Goal: Find specific page/section: Find specific page/section

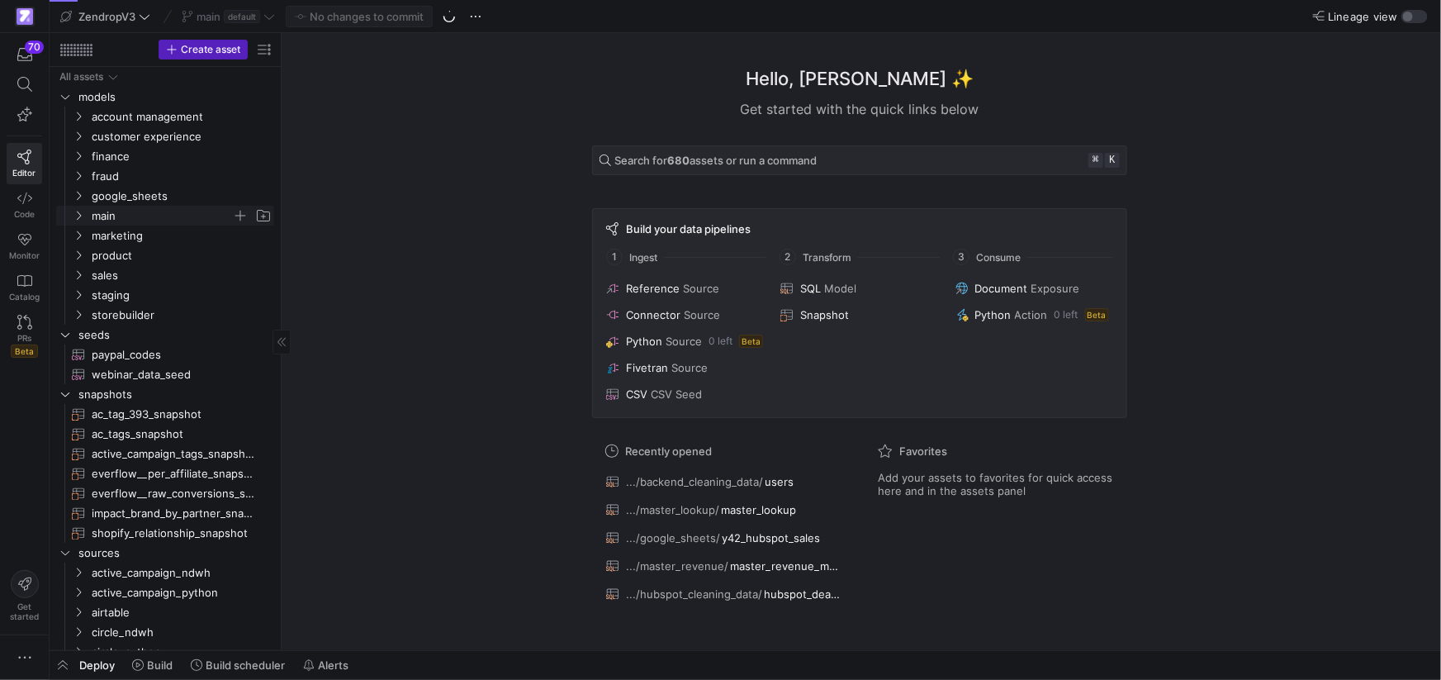
click at [81, 214] on icon "Press SPACE to select this row." at bounding box center [79, 216] width 12 height 10
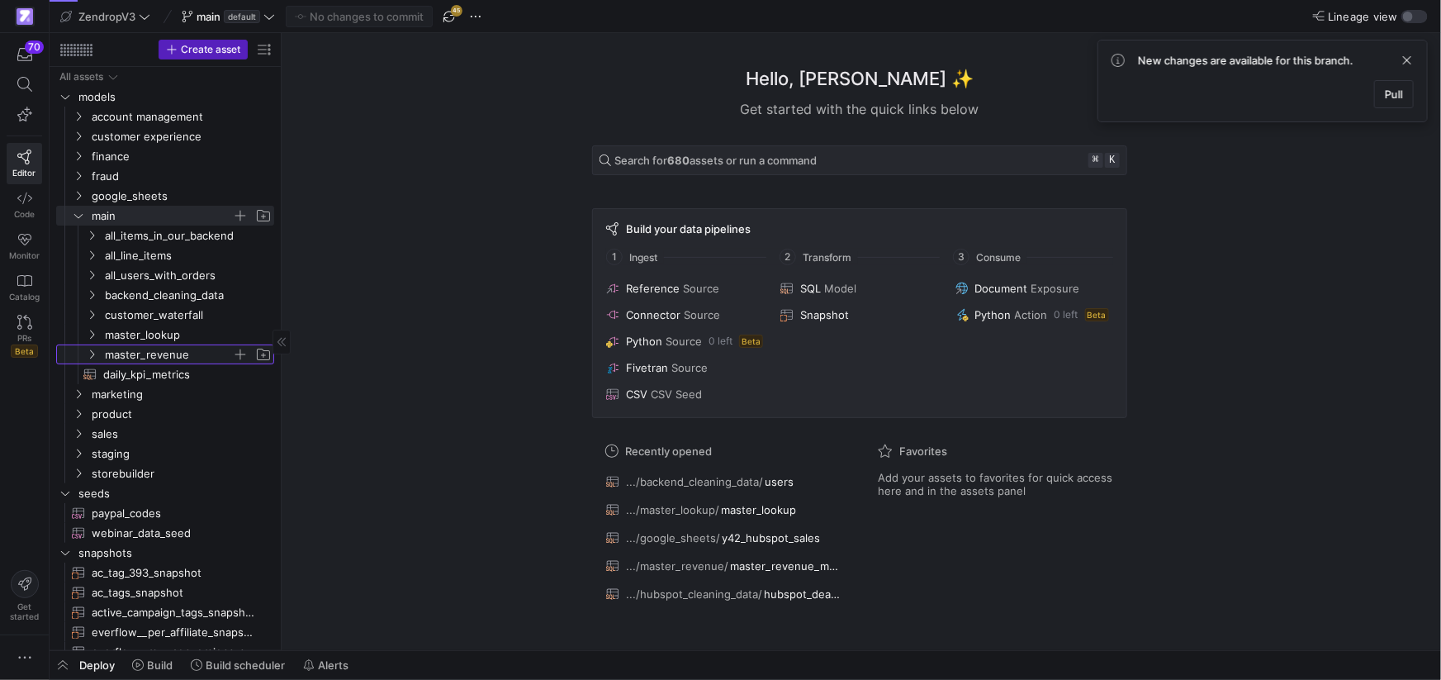
click at [94, 353] on icon "Press SPACE to select this row." at bounding box center [92, 354] width 12 height 10
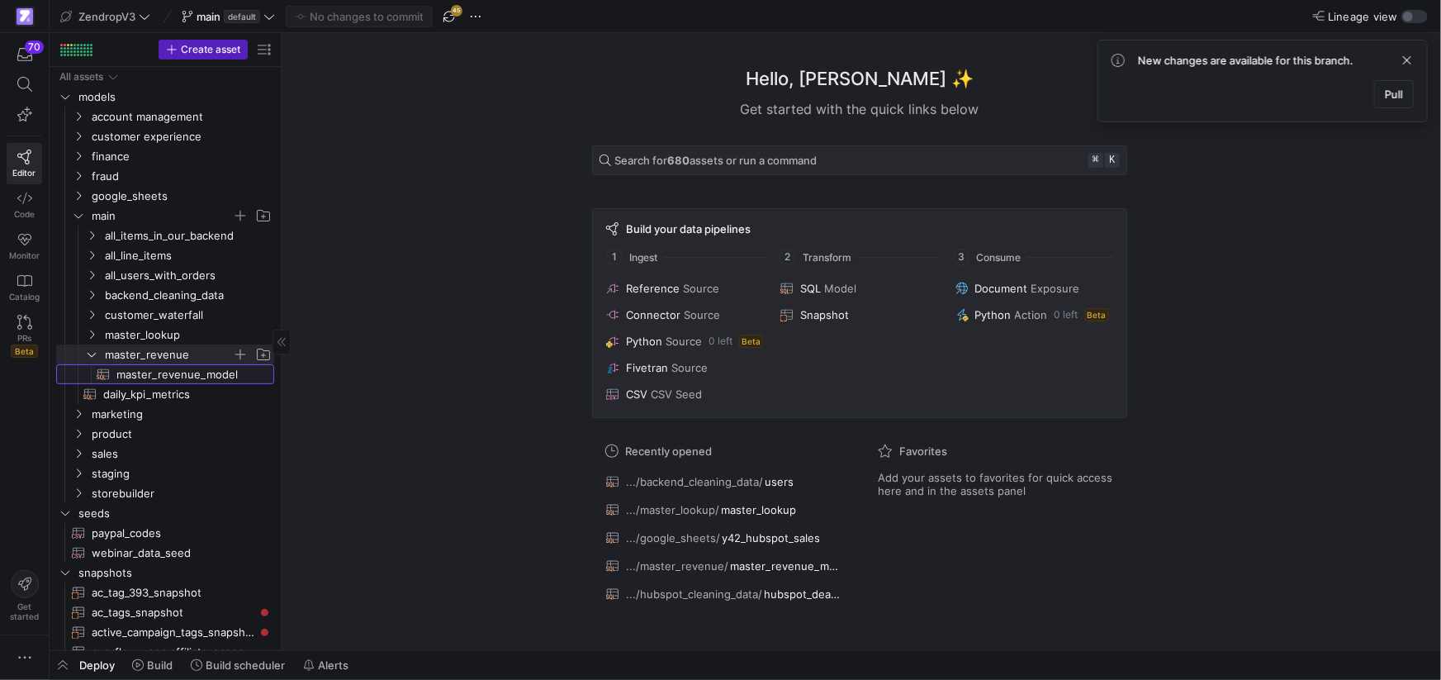
drag, startPoint x: 165, startPoint y: 380, endPoint x: 175, endPoint y: 378, distance: 10.0
click at [165, 380] on span "master_revenue_model​​​​​​​​​​" at bounding box center [185, 374] width 139 height 19
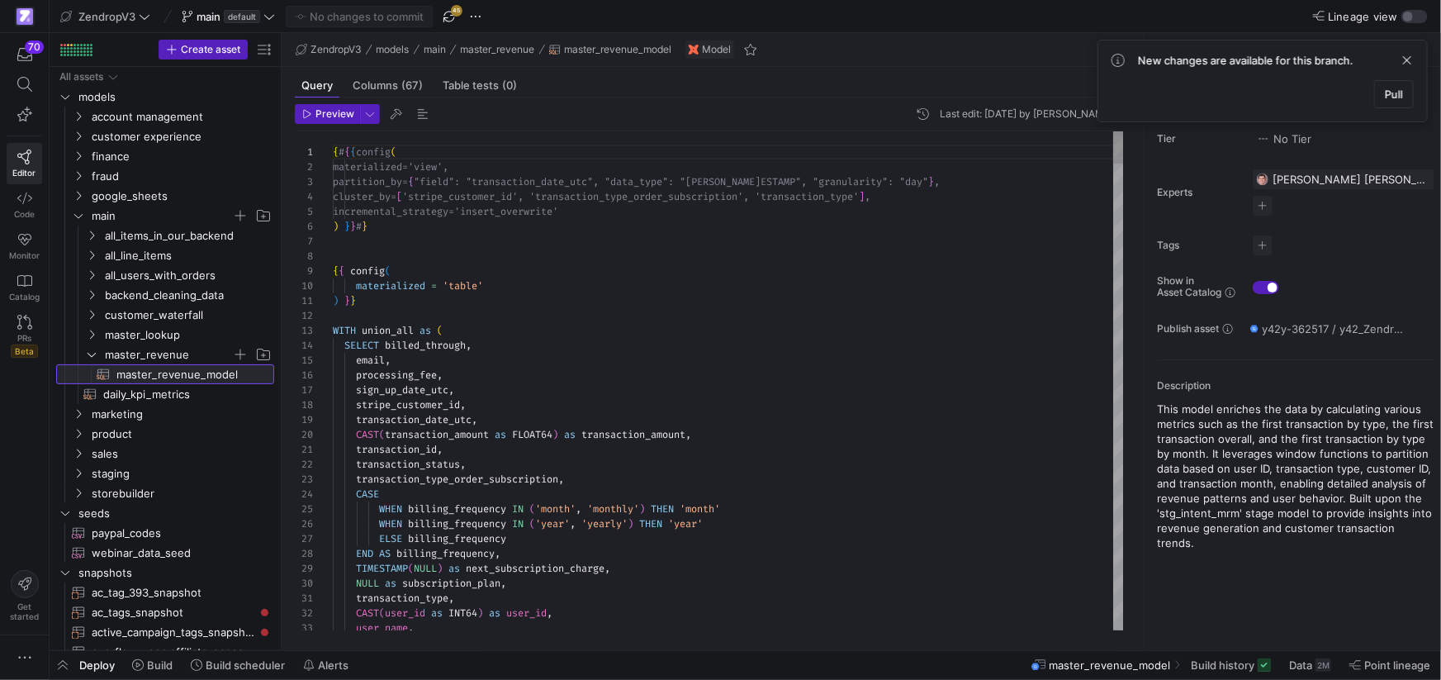
scroll to position [149, 0]
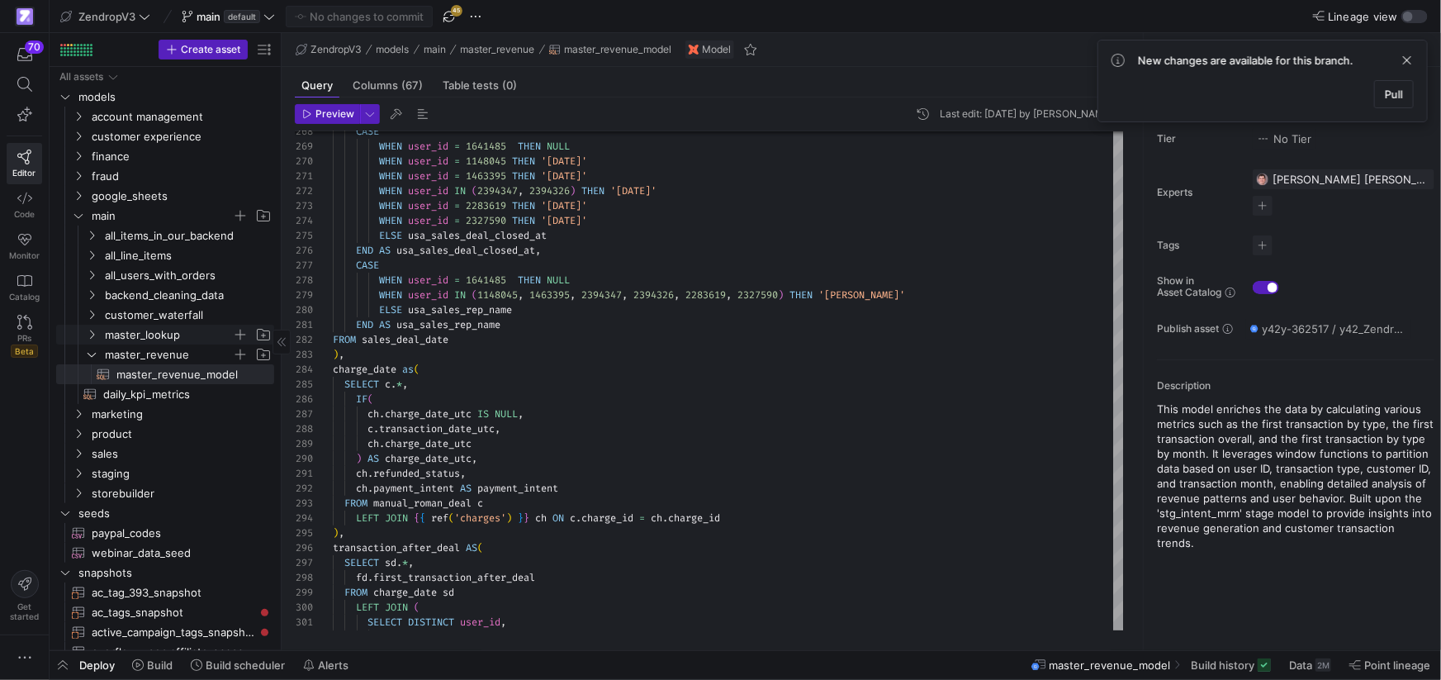
click at [88, 334] on icon "Press SPACE to select this row." at bounding box center [92, 334] width 12 height 10
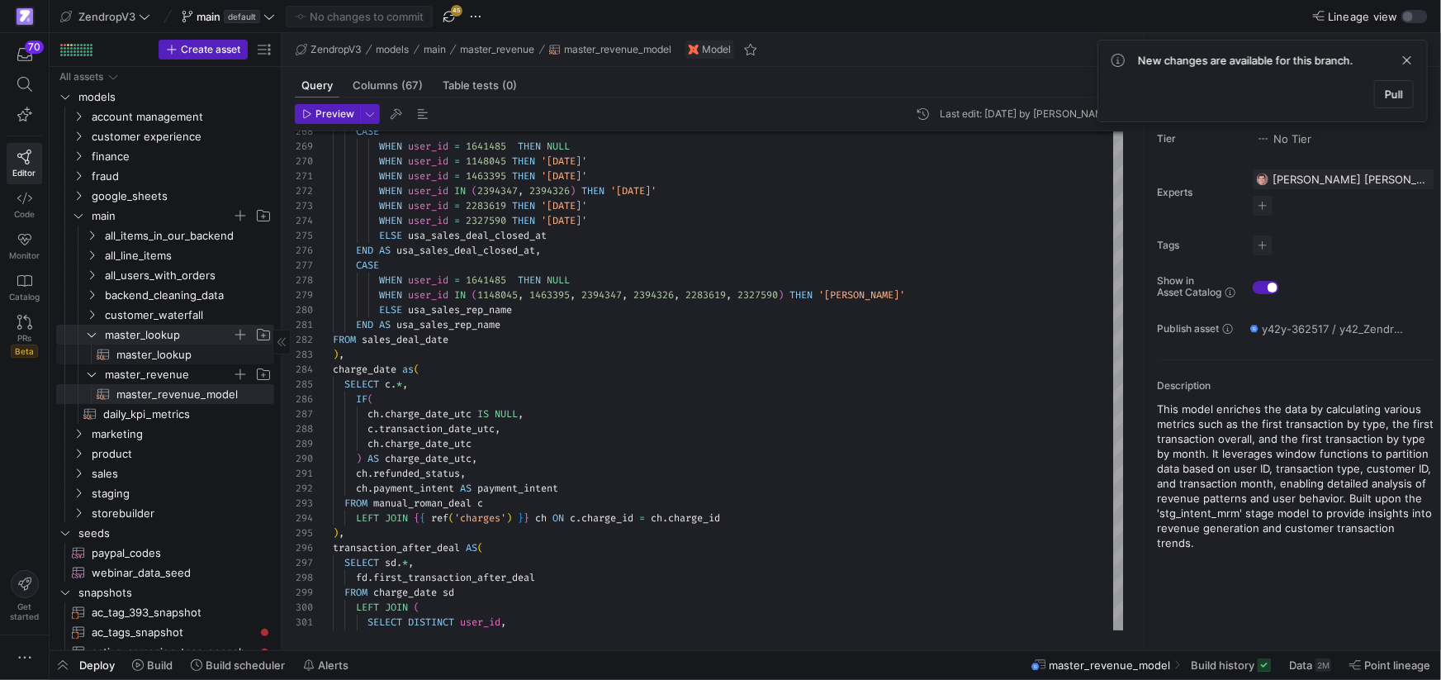
drag, startPoint x: 183, startPoint y: 358, endPoint x: 239, endPoint y: 354, distance: 55.4
click at [183, 358] on span "master_lookup​​​​​​​​​​" at bounding box center [185, 354] width 139 height 19
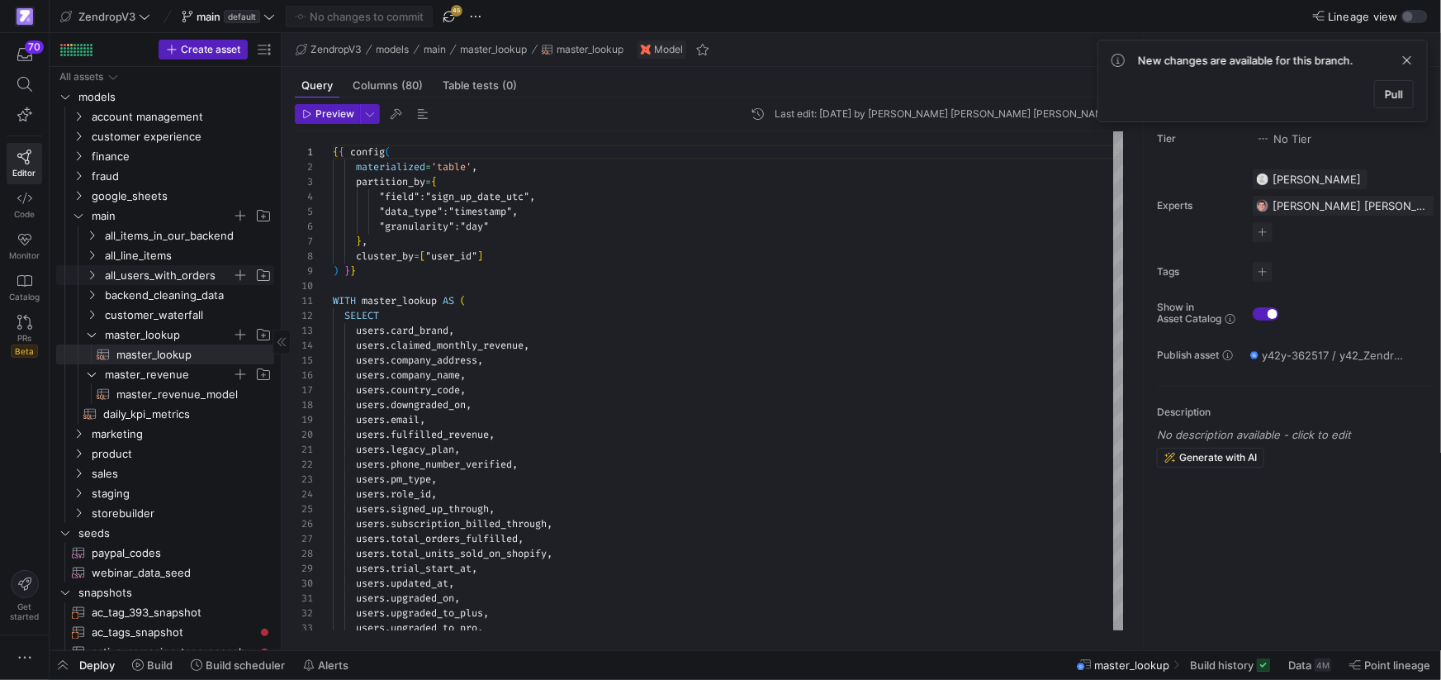
click at [92, 271] on icon "Press SPACE to select this row." at bounding box center [92, 275] width 12 height 10
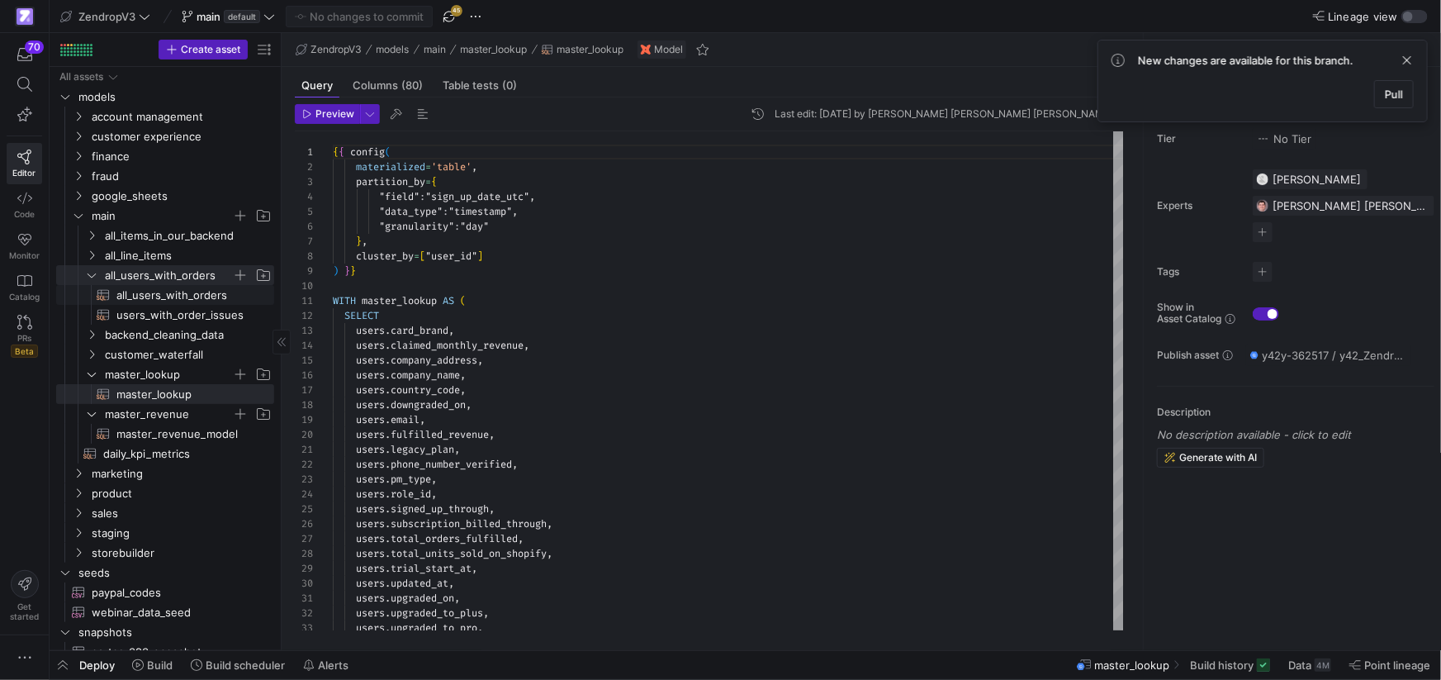
click at [169, 296] on span "all_users_with_orders​​​​​​​​​​" at bounding box center [185, 295] width 139 height 19
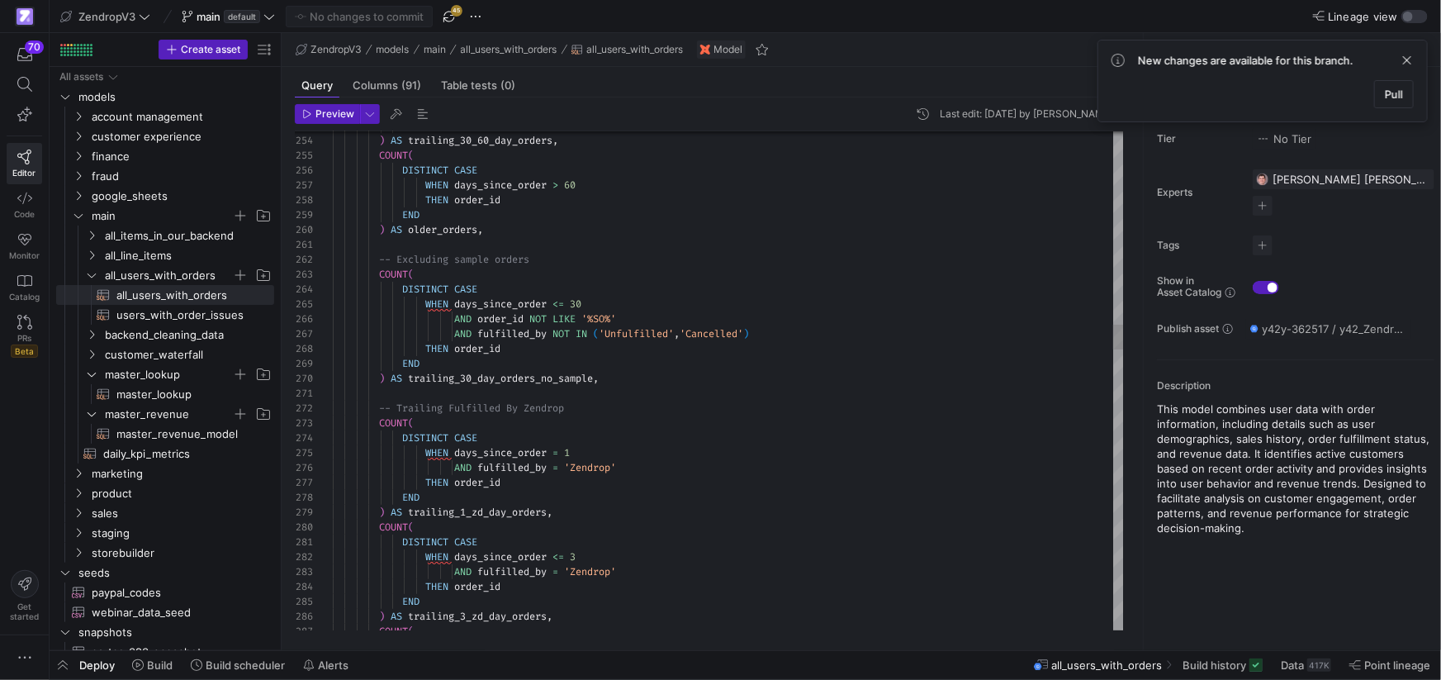
type textarea "-- Trailing Fulfilled By Zendrop COUNT( DISTINCT CASE WHEN days_since_order = 1…"
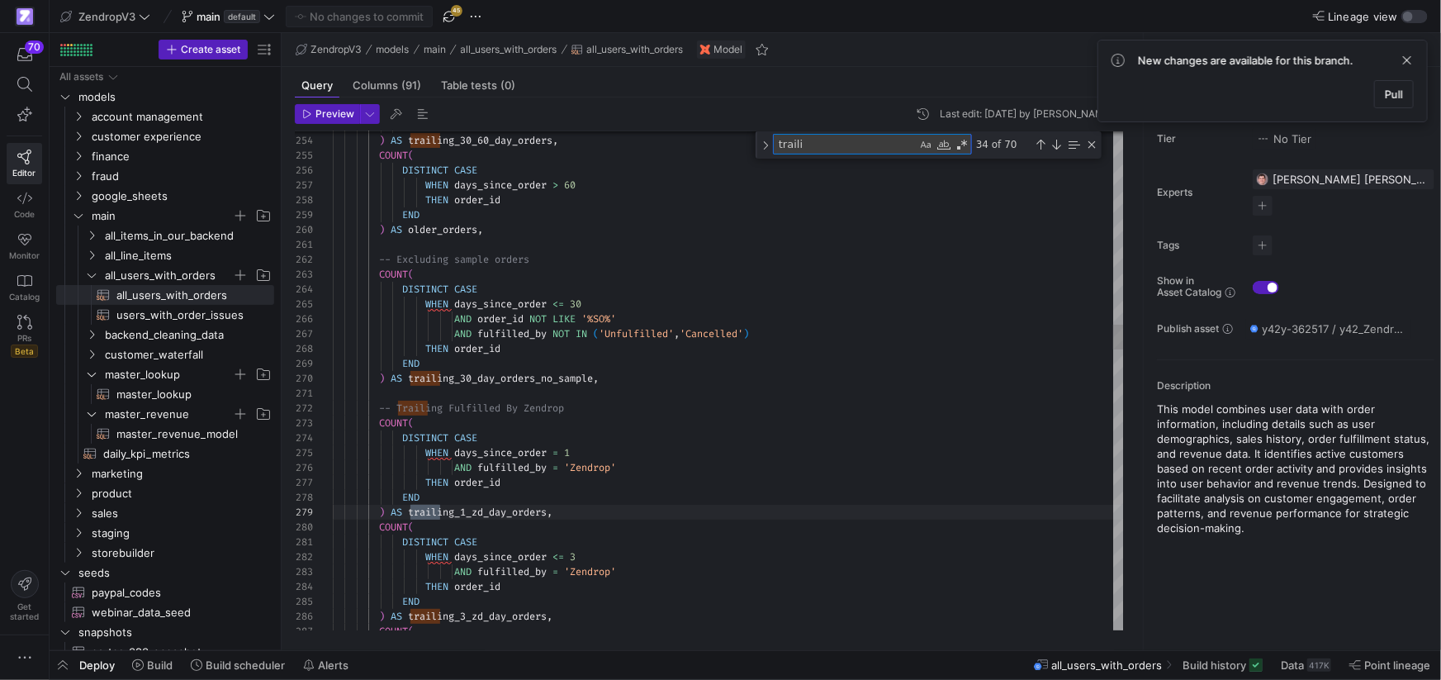
scroll to position [15, 118]
type textarea "trailing_"
type textarea "DISTINCT CASE WHEN days_since_order <= 3 AND fulfilled_by = 'Zendrop' THEN orde…"
type textarea "trailing_3"
type textarea "THEN order_id END ) AS trailing_7_zd_day_orders, COUNT( DISTINCT CASE WHEN days…"
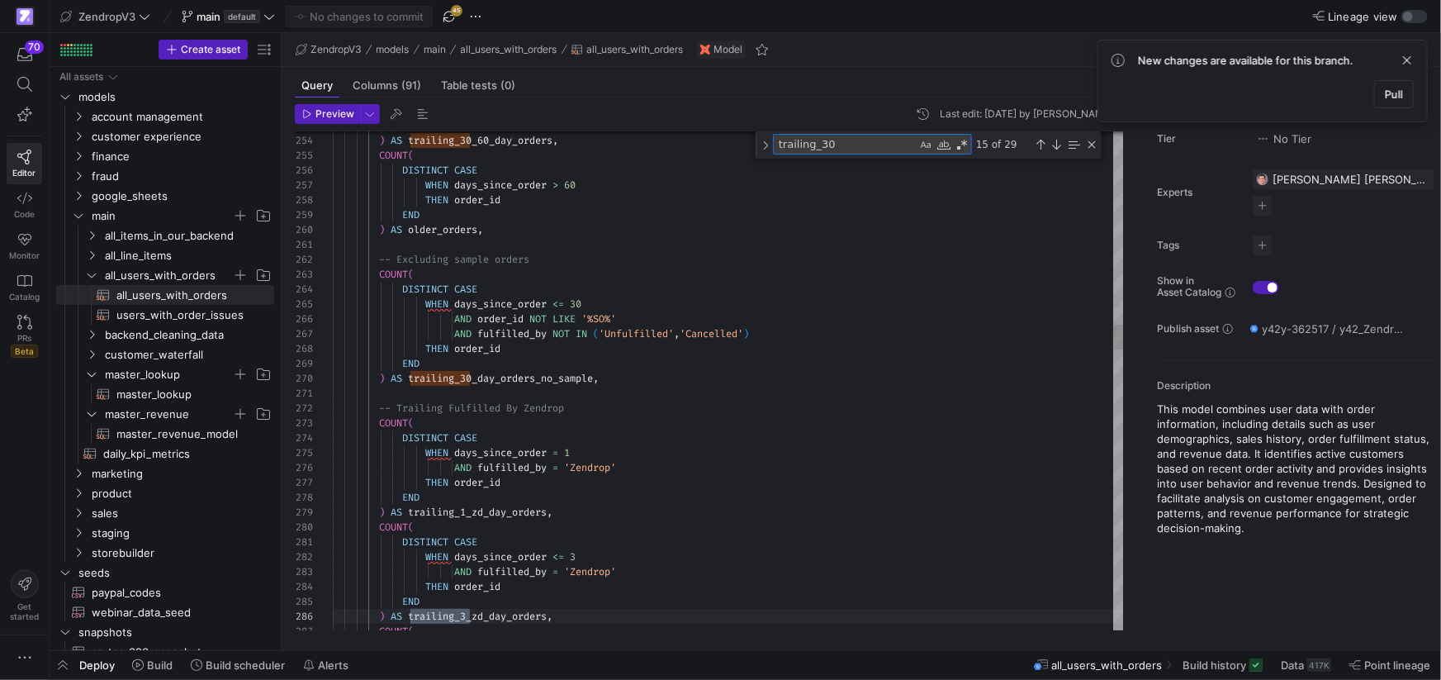
scroll to position [149, 142]
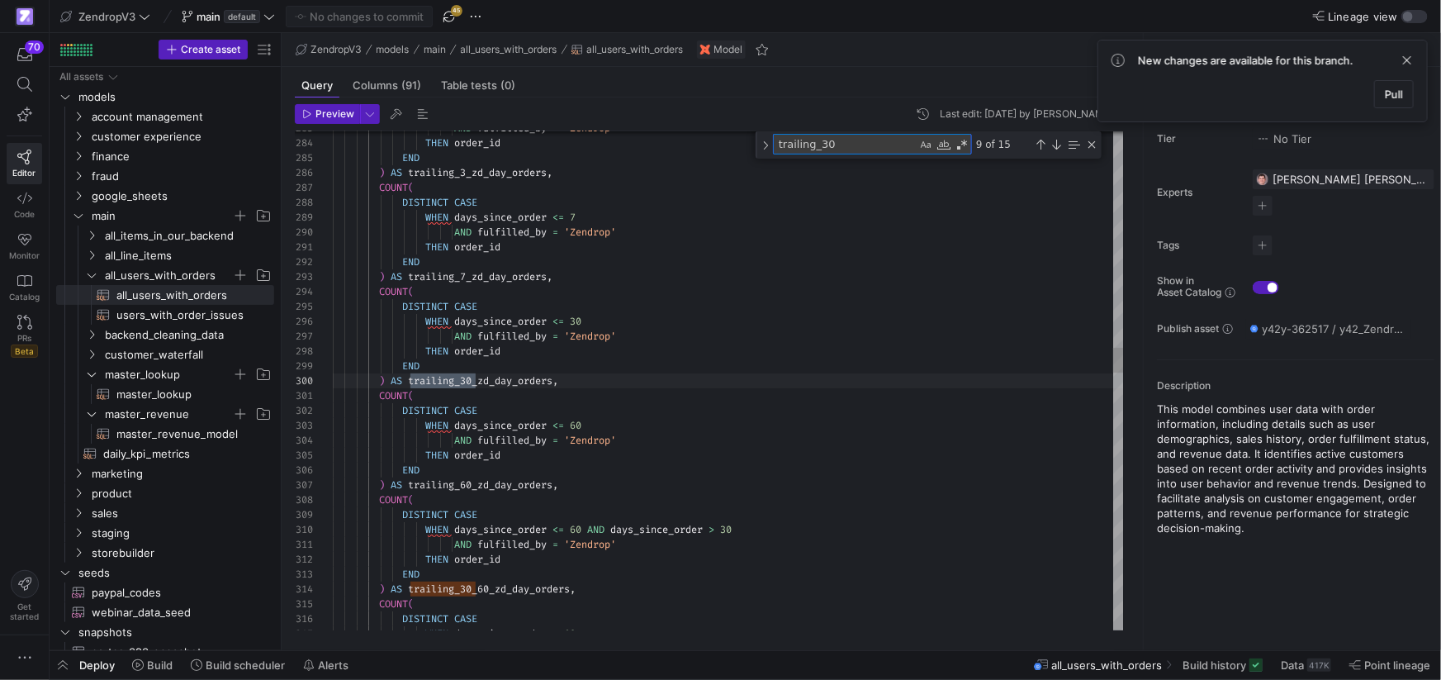
type textarea "trailing_30_"
type textarea "CASE WHEN days_since_order <= 30 THEN gross_merchant_value ELSE 0 END ) AS trai…"
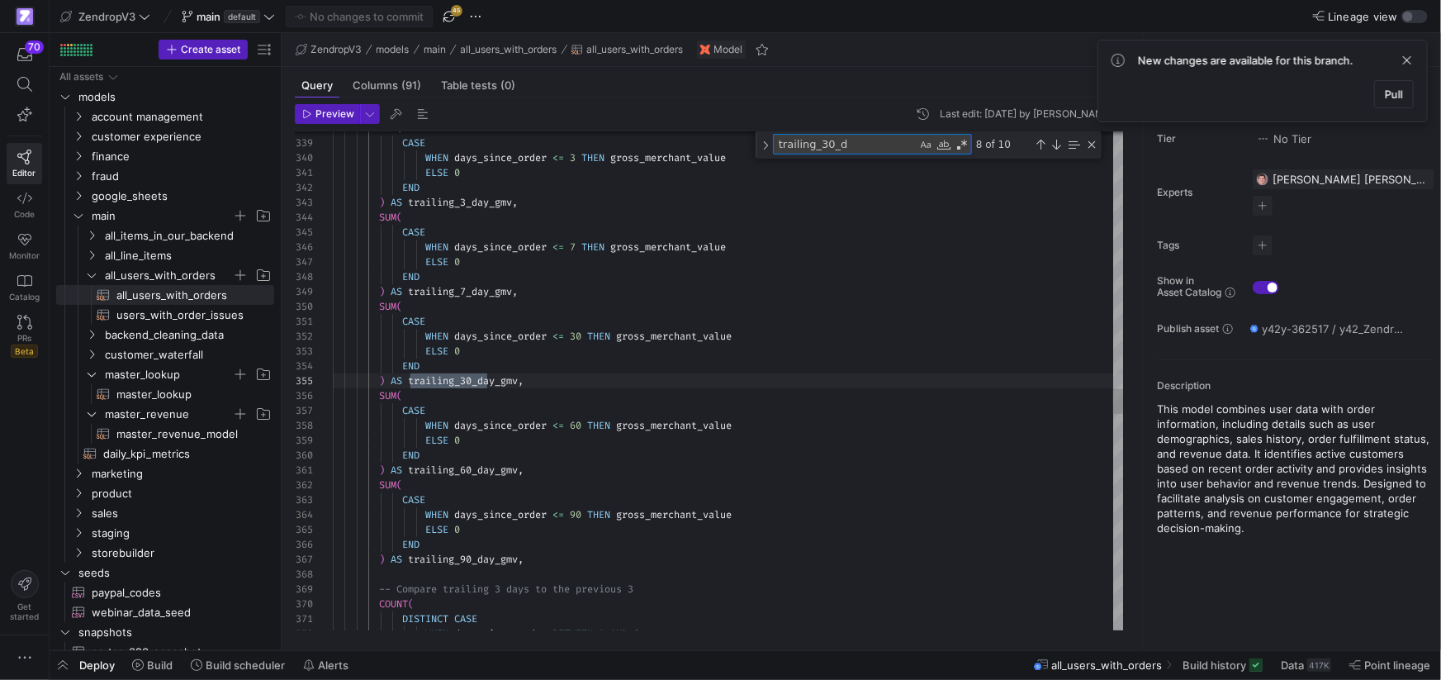
scroll to position [149, 159]
type textarea "trailing_30_day_"
type textarea ") AS trailing_30_day_revenue, SUM( CASE WHEN TIMESTAMP_DIFF( CURRENT_DATE, CAST…"
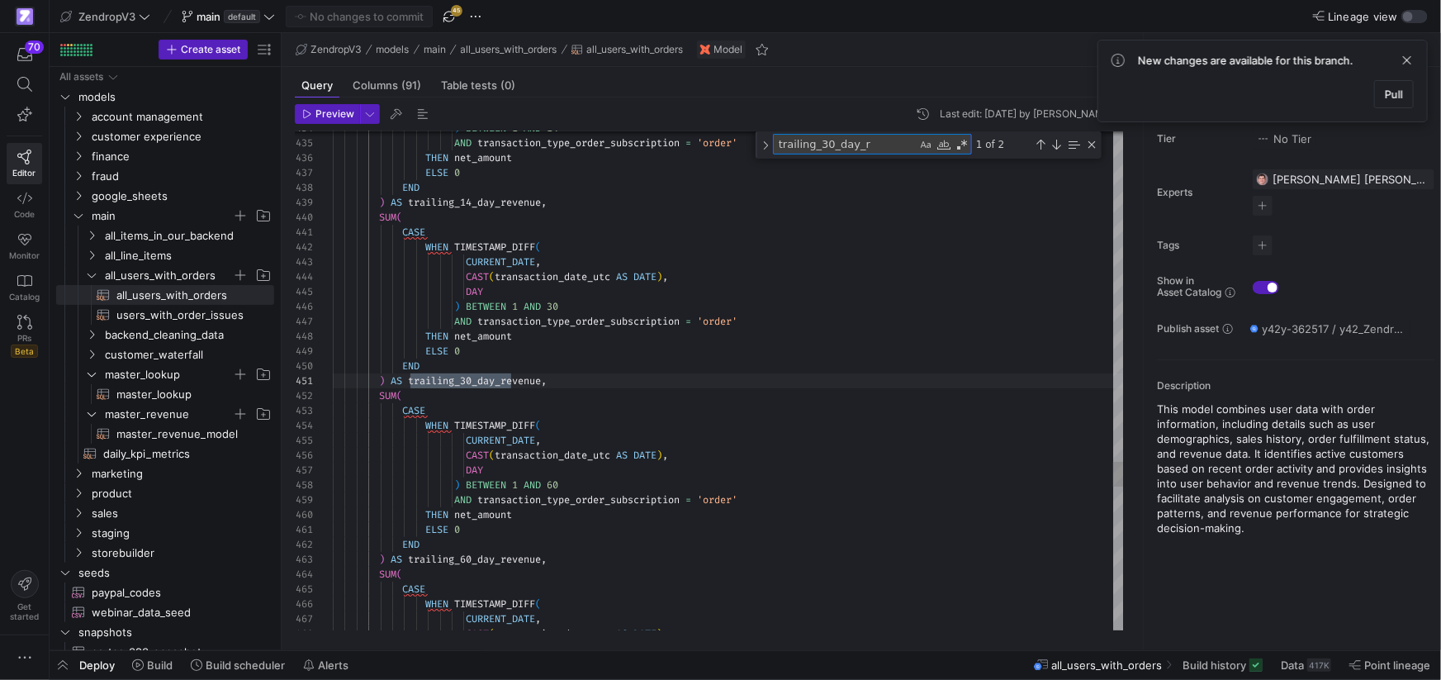
scroll to position [149, 183]
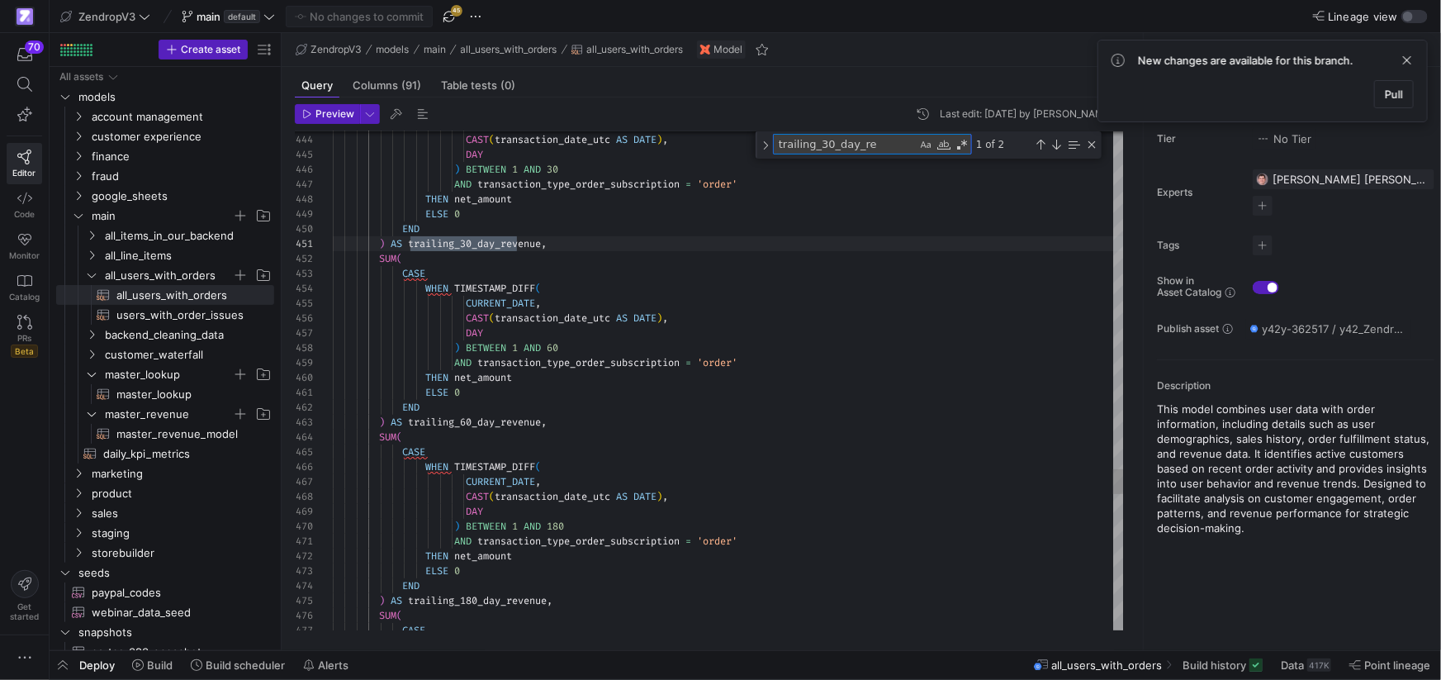
type textarea "trailing_30_day_re"
click at [16, 88] on span at bounding box center [24, 84] width 21 height 15
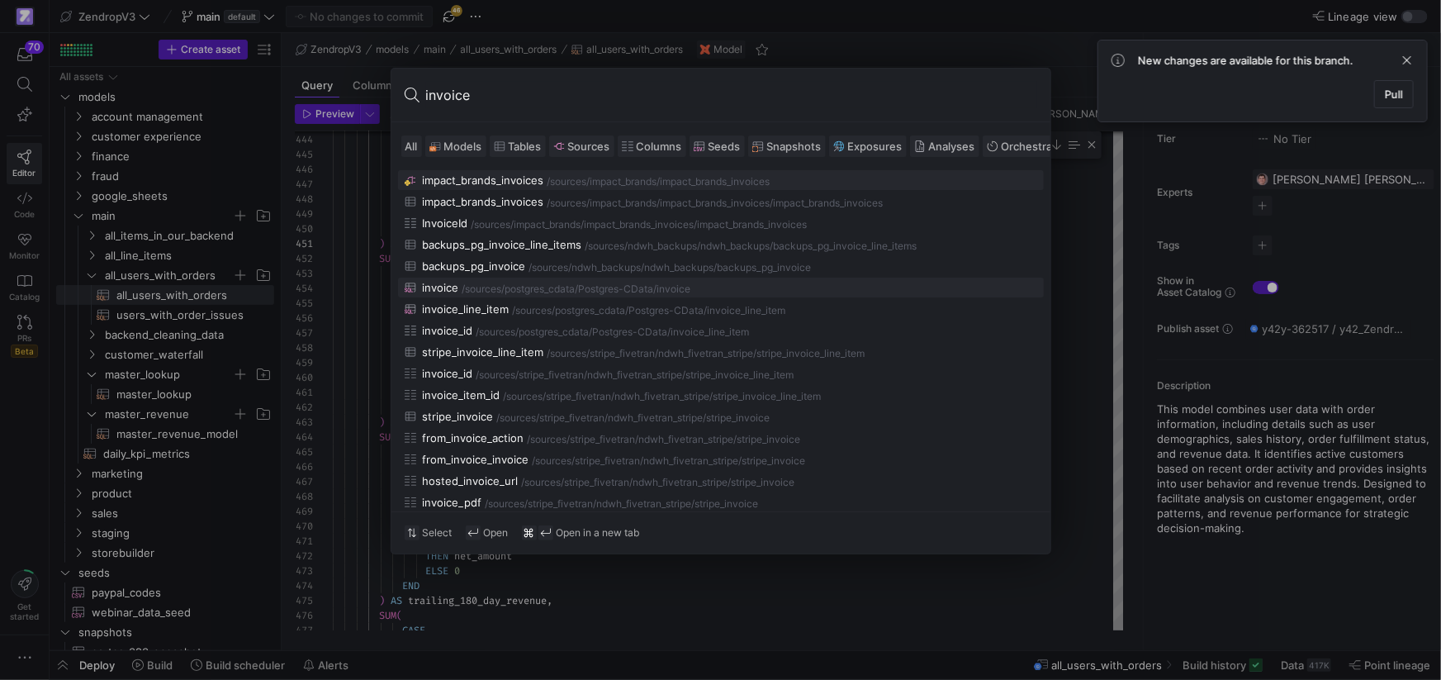
type input "invoice"
click at [532, 285] on div "postgres_cdata/Postgres-CData" at bounding box center [579, 289] width 149 height 12
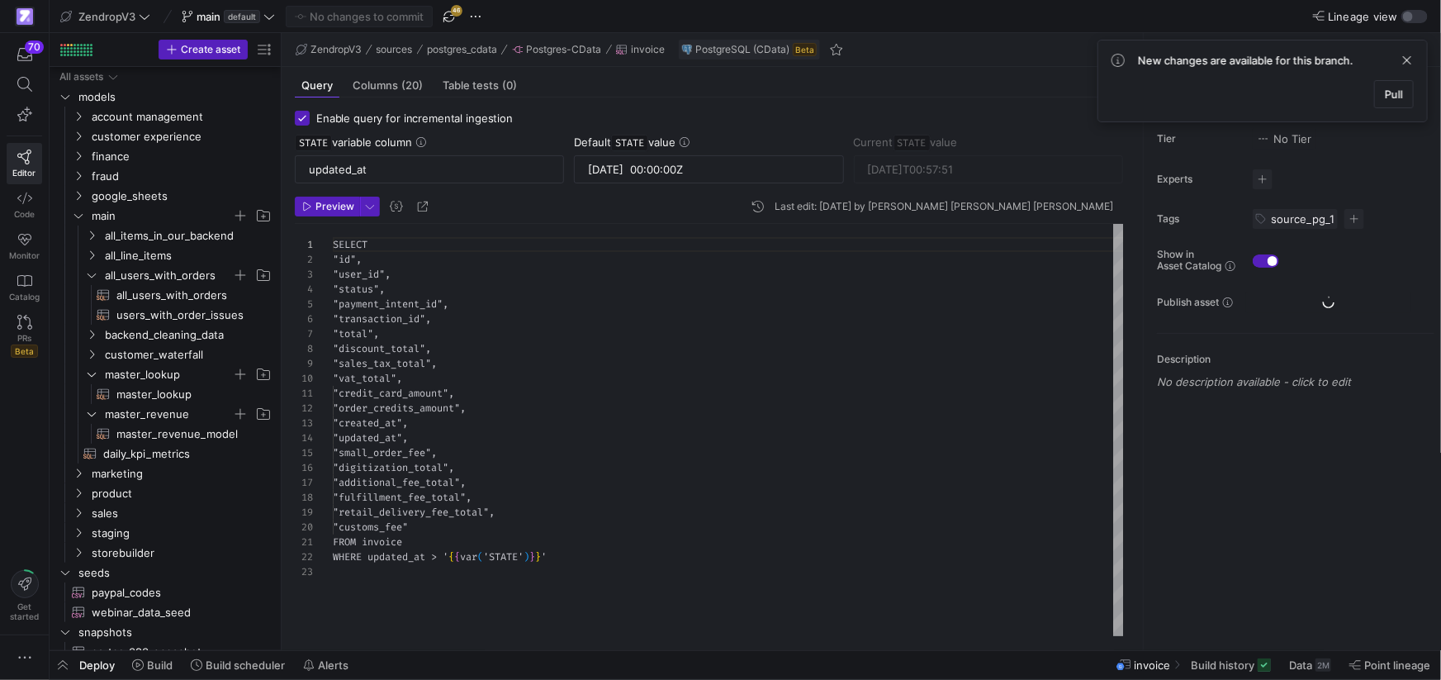
scroll to position [765, 0]
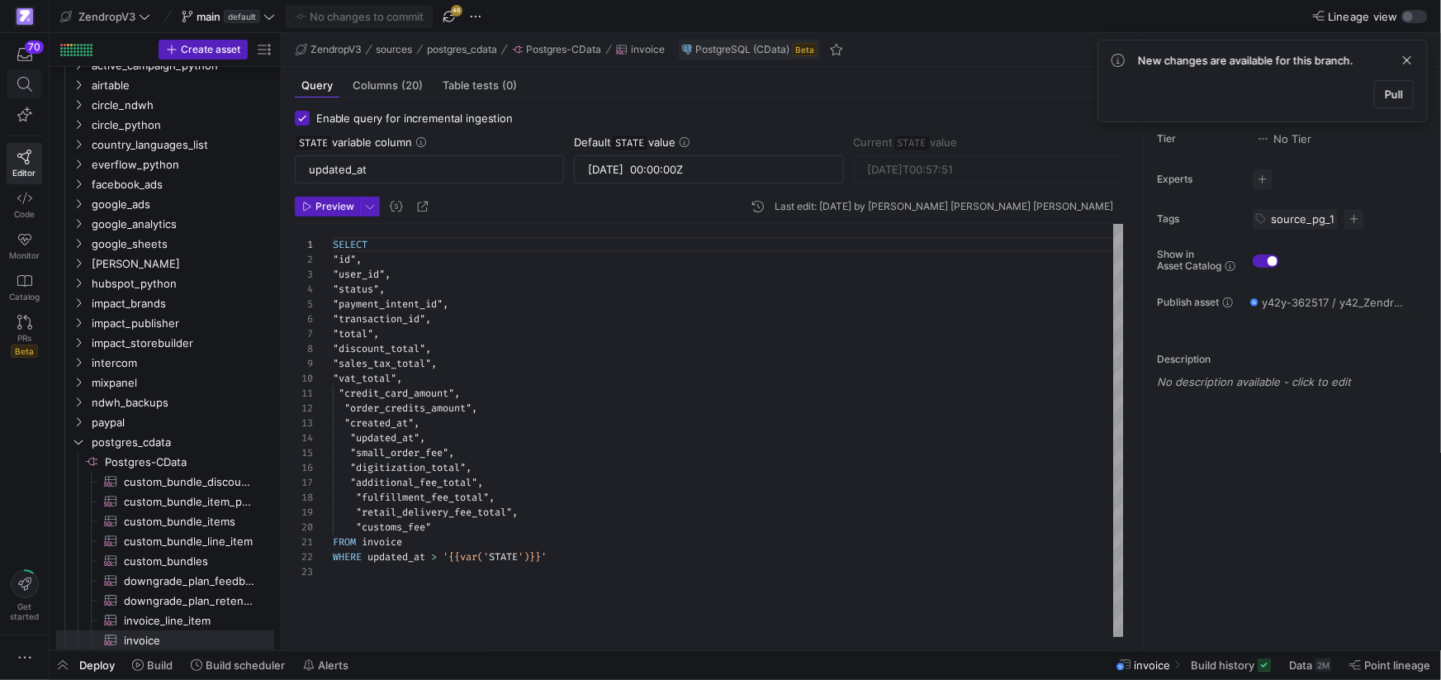
click at [30, 81] on icon at bounding box center [24, 84] width 15 height 15
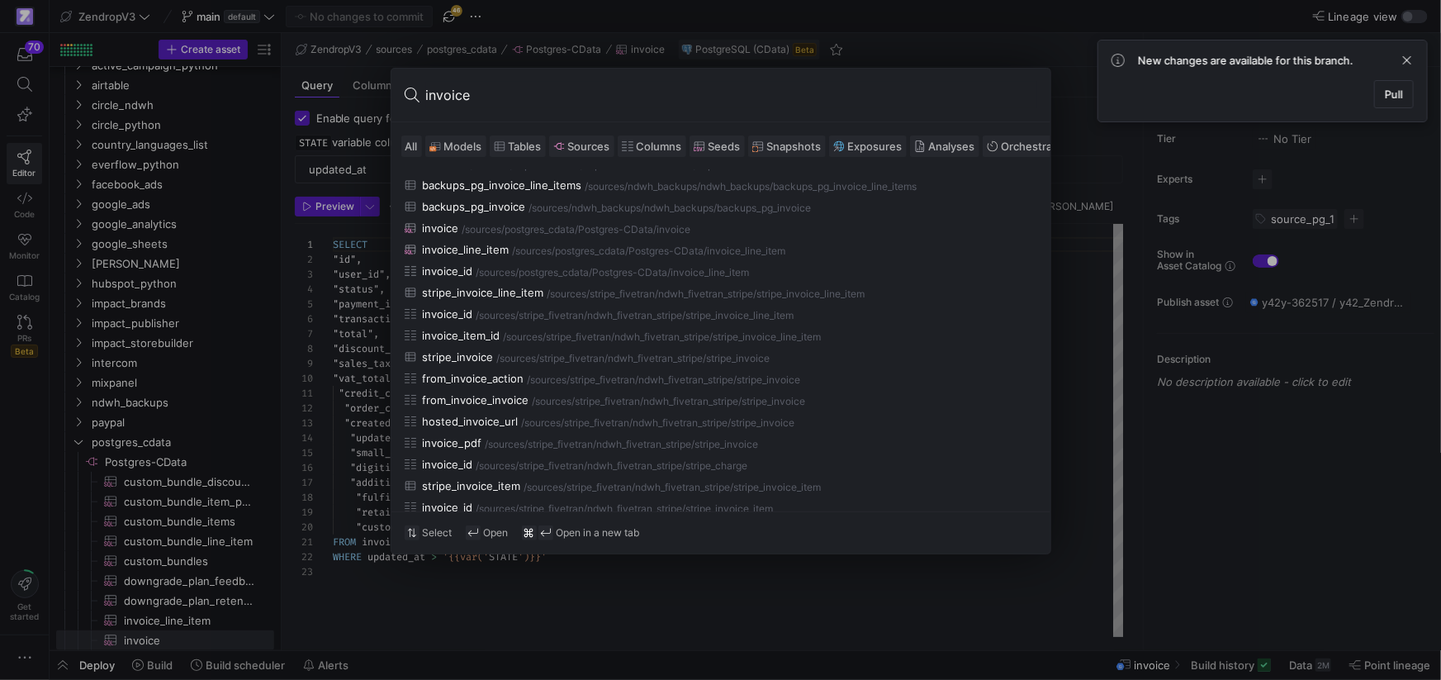
scroll to position [0, 0]
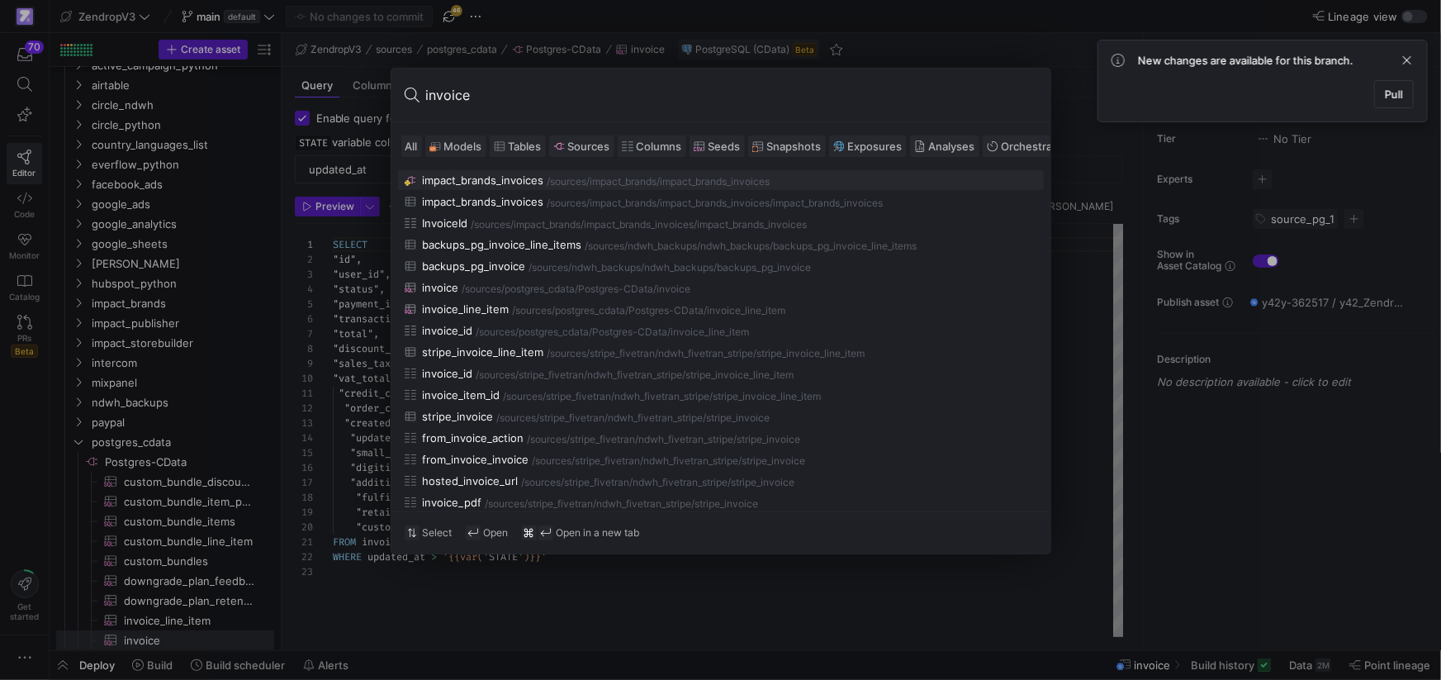
type input "invoice"
drag, startPoint x: 244, startPoint y: 197, endPoint x: 254, endPoint y: 192, distance: 10.3
click at [244, 197] on div at bounding box center [720, 340] width 1441 height 680
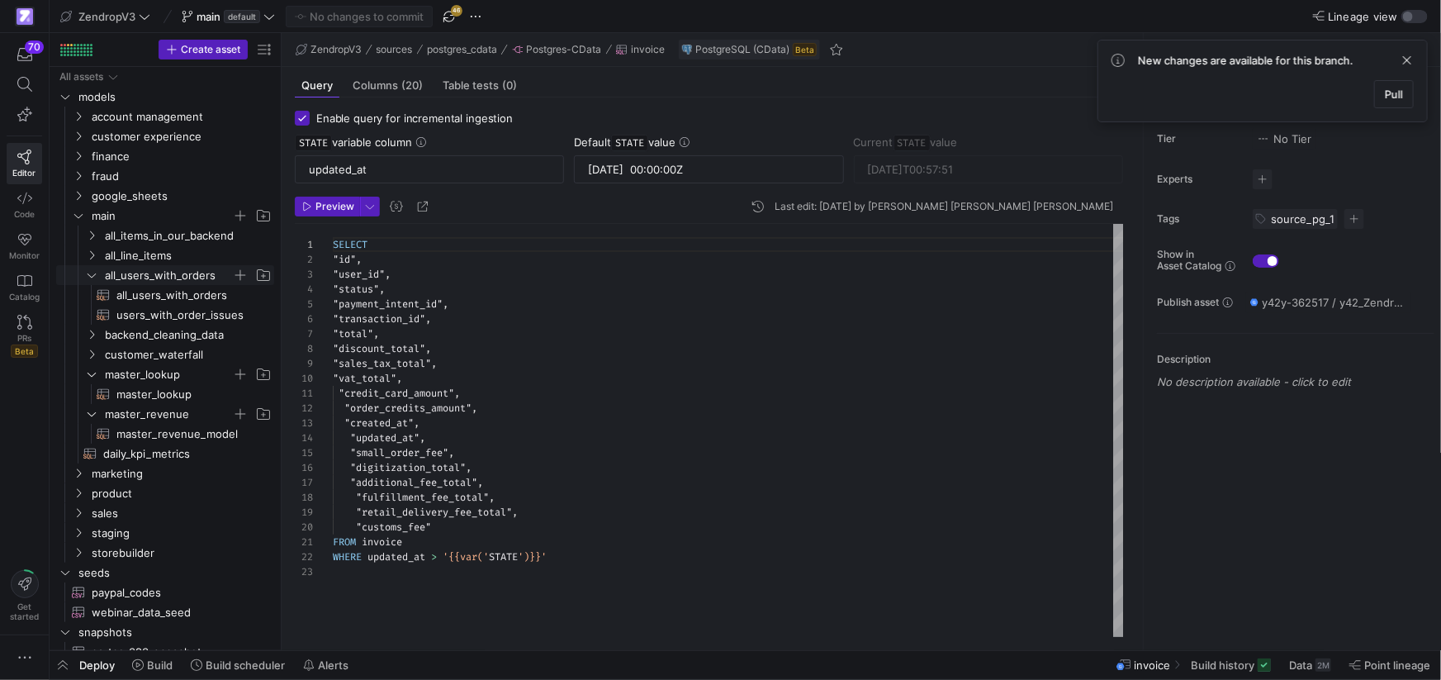
click at [94, 274] on icon "Press SPACE to select this row." at bounding box center [92, 275] width 8 height 4
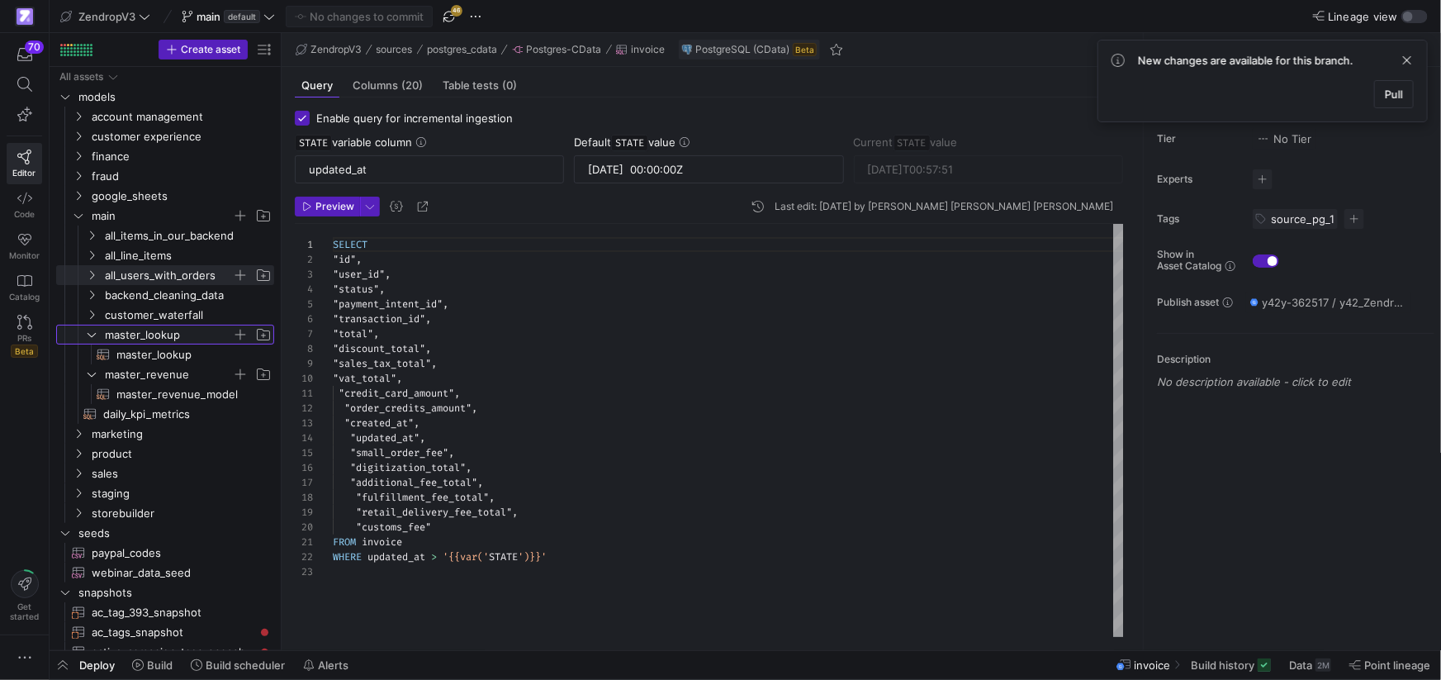
click at [89, 331] on icon "Press SPACE to select this row." at bounding box center [92, 334] width 12 height 10
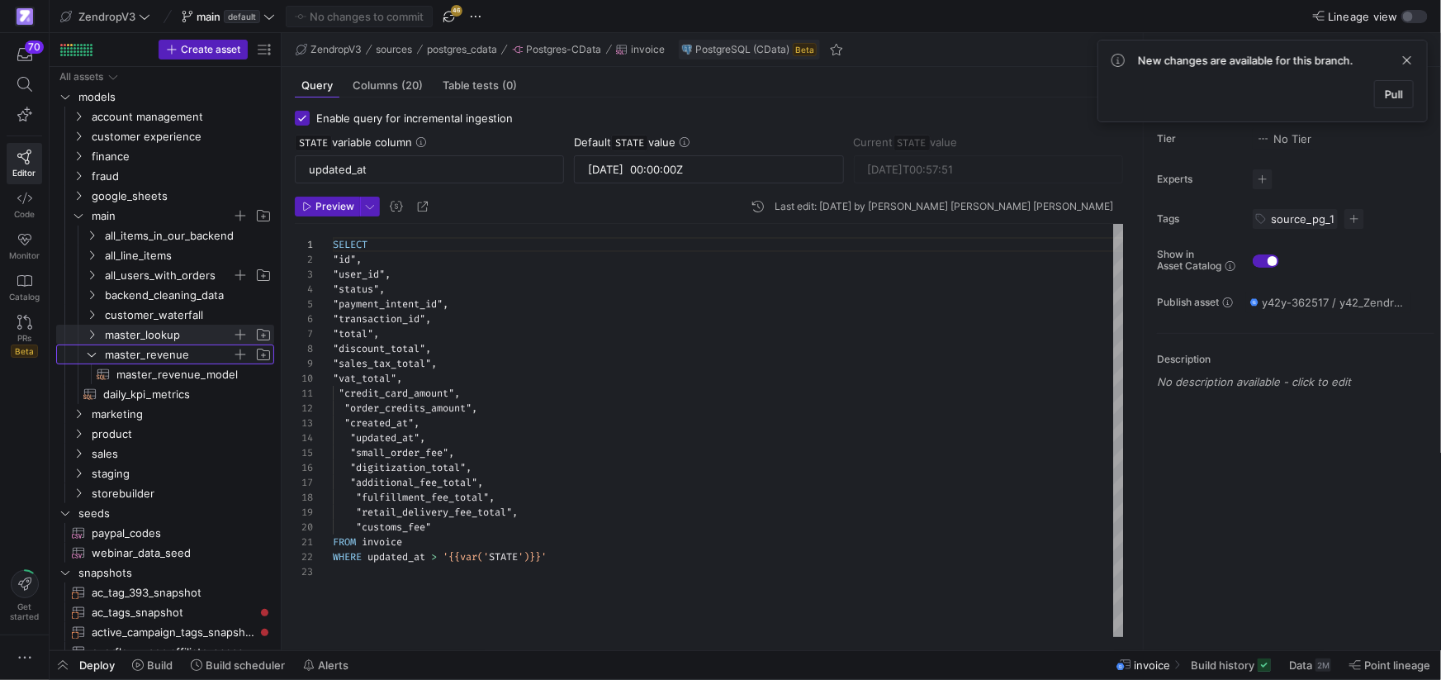
click at [92, 355] on icon "Press SPACE to select this row." at bounding box center [92, 354] width 12 height 10
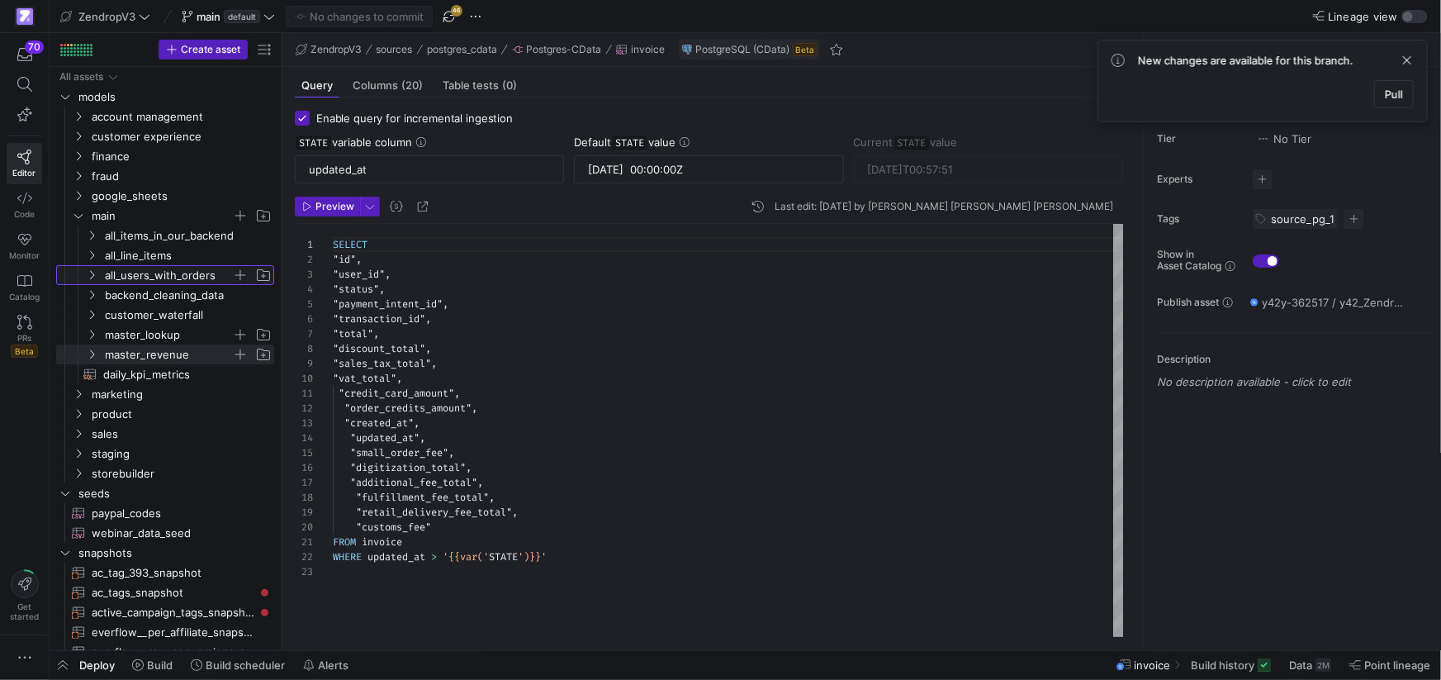
click at [94, 272] on icon "Press SPACE to select this row." at bounding box center [92, 275] width 12 height 10
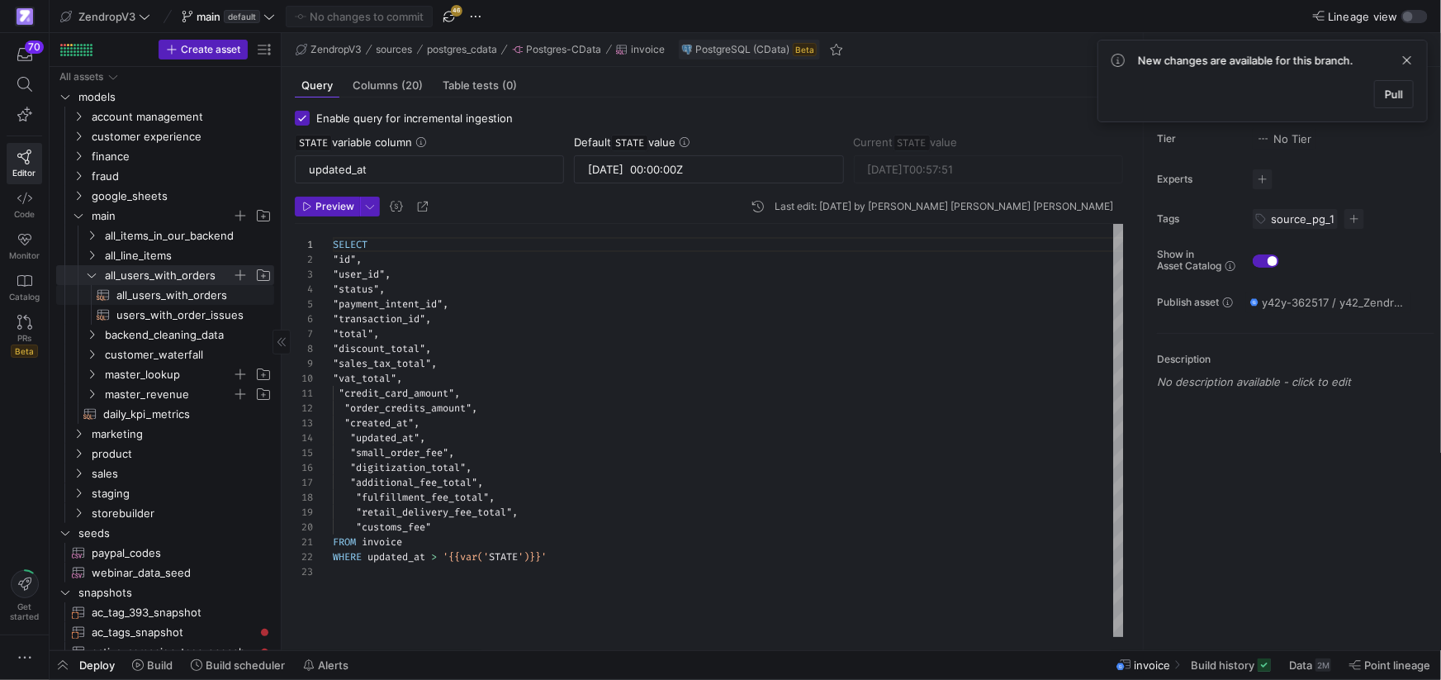
click at [149, 296] on span "all_users_with_orders​​​​​​​​​​" at bounding box center [185, 295] width 139 height 19
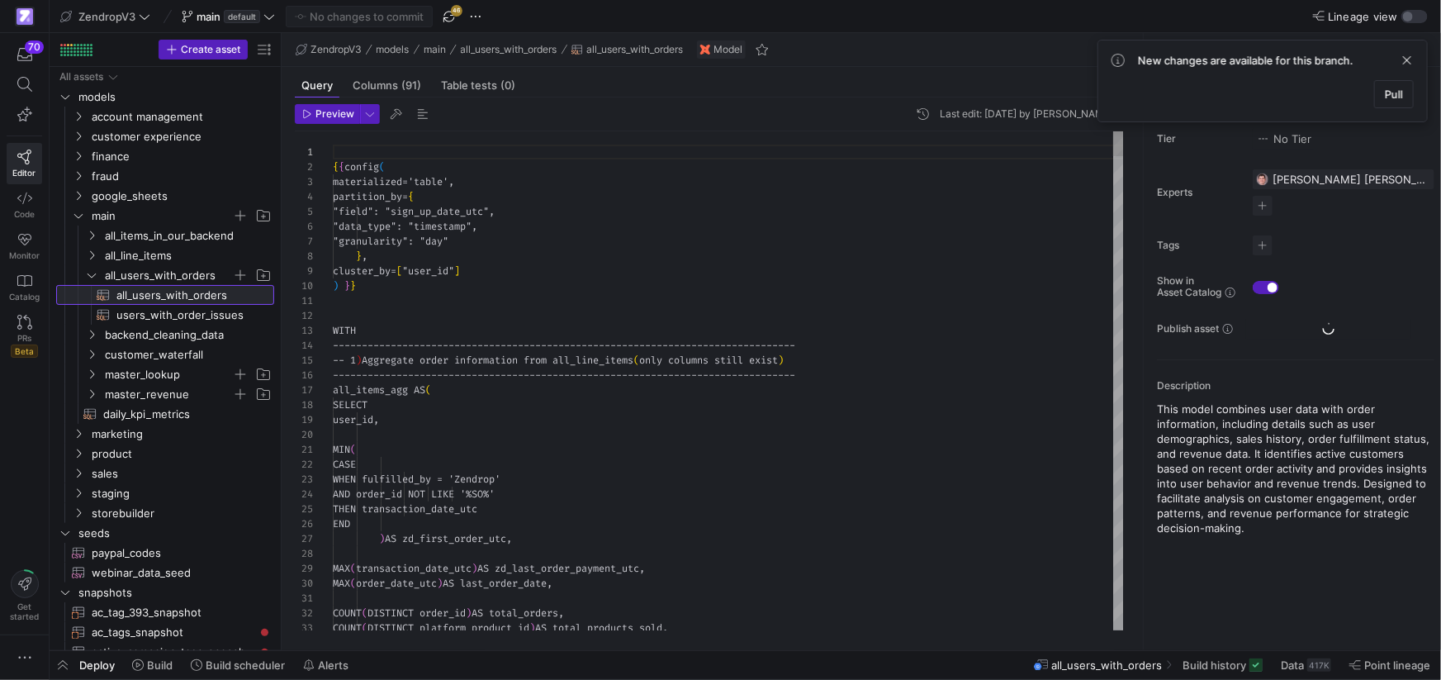
scroll to position [149, 0]
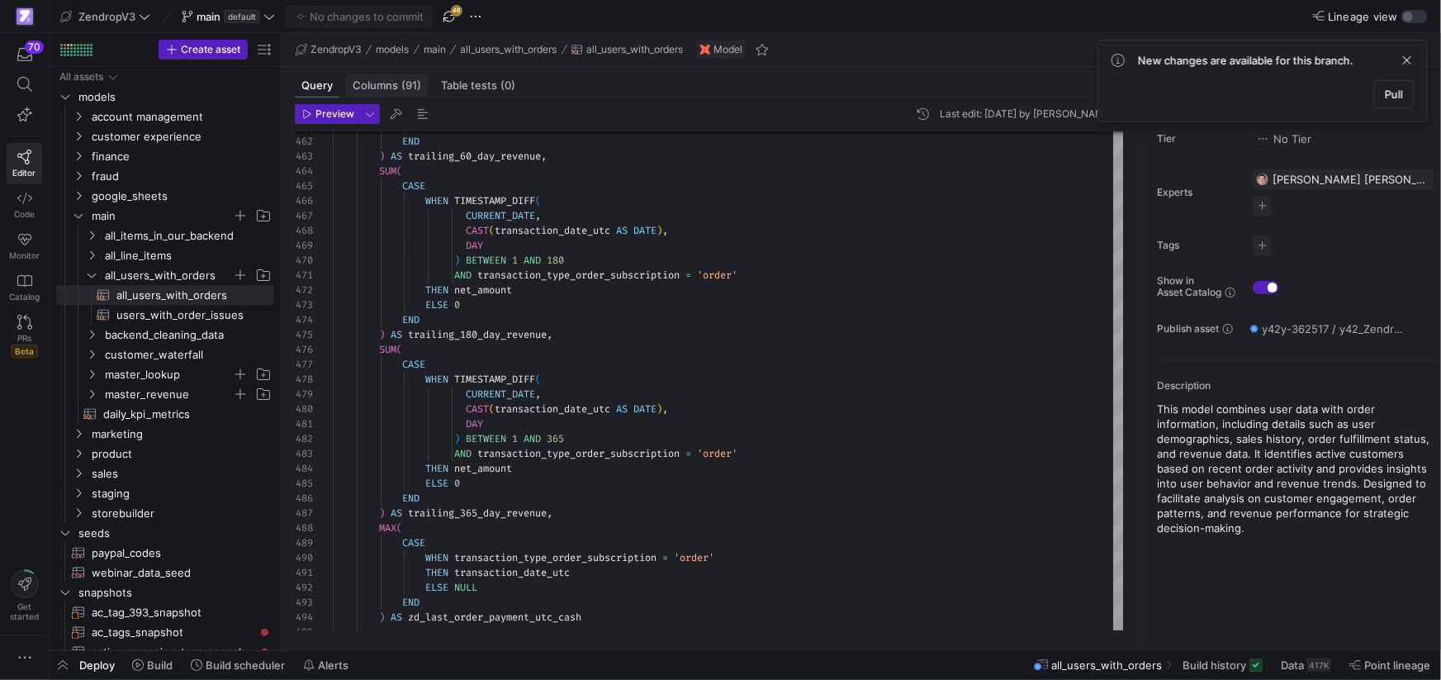
click at [376, 76] on div "Columns (91)" at bounding box center [387, 85] width 82 height 24
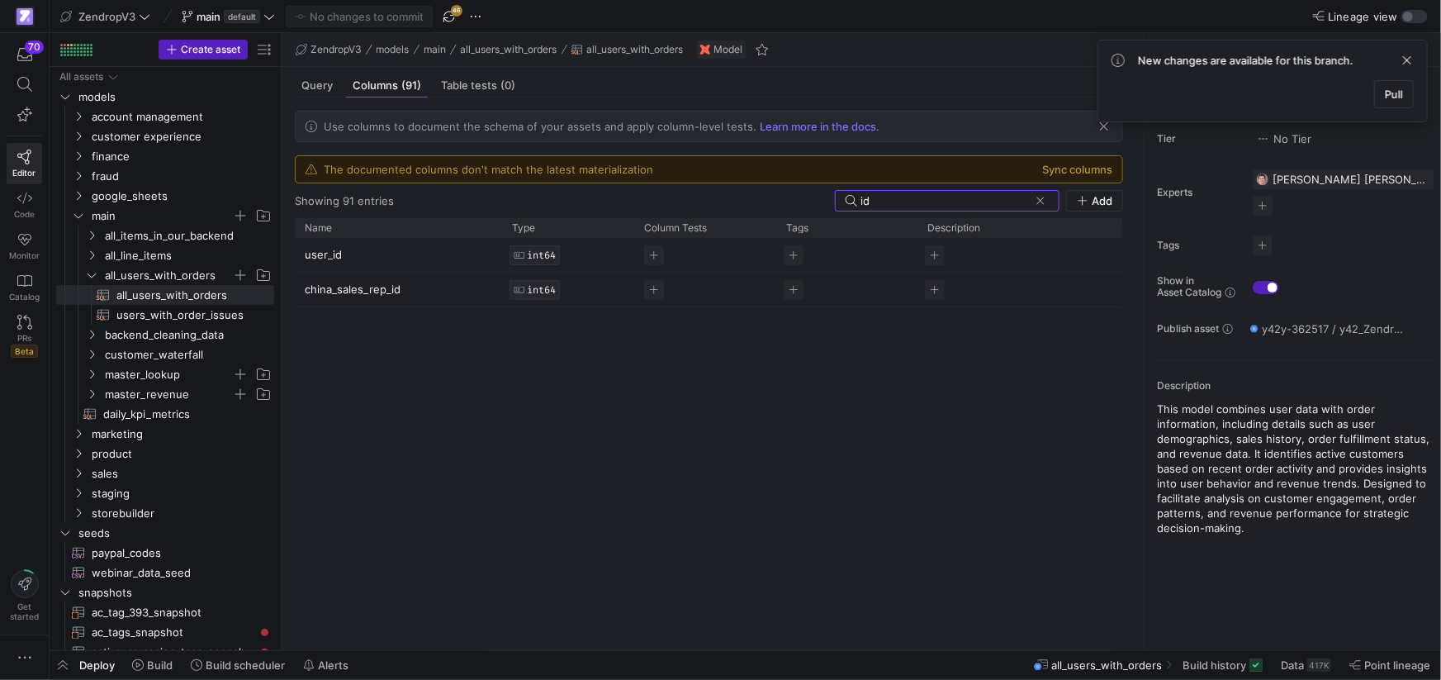
type input "i"
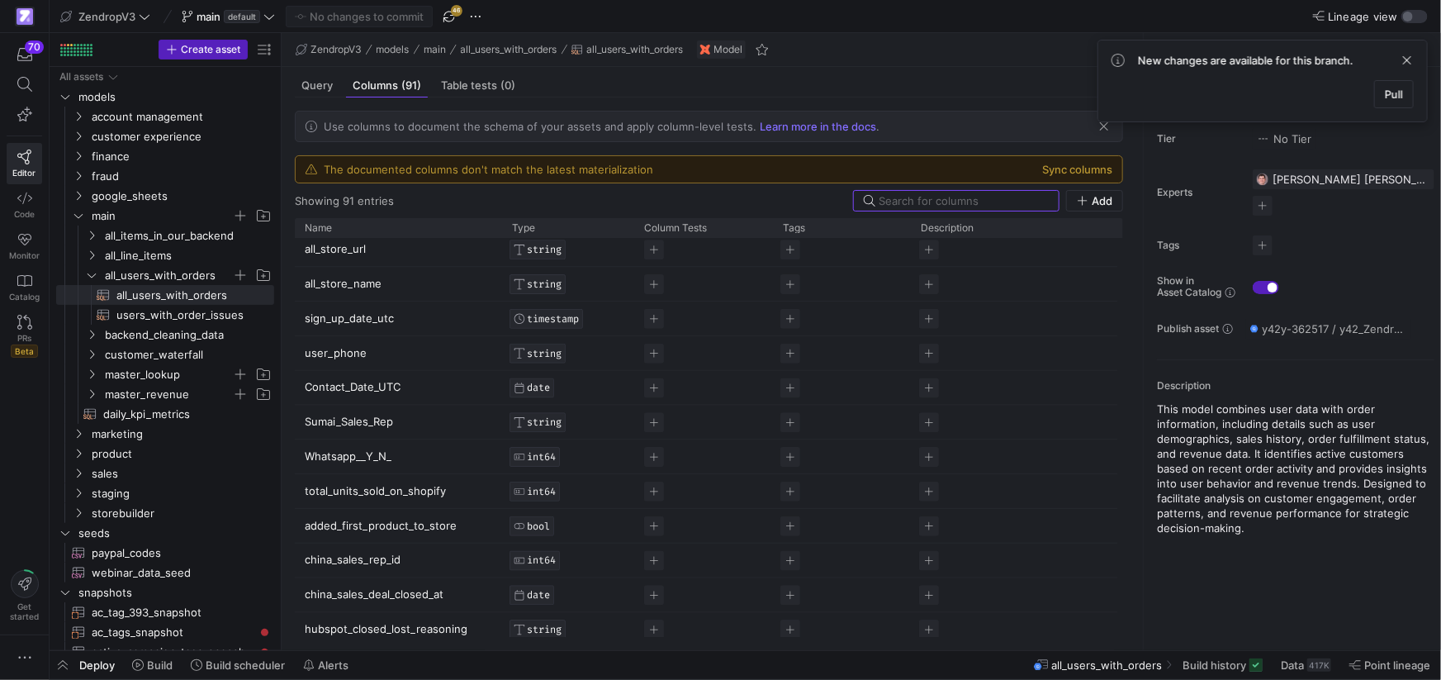
scroll to position [149, 0]
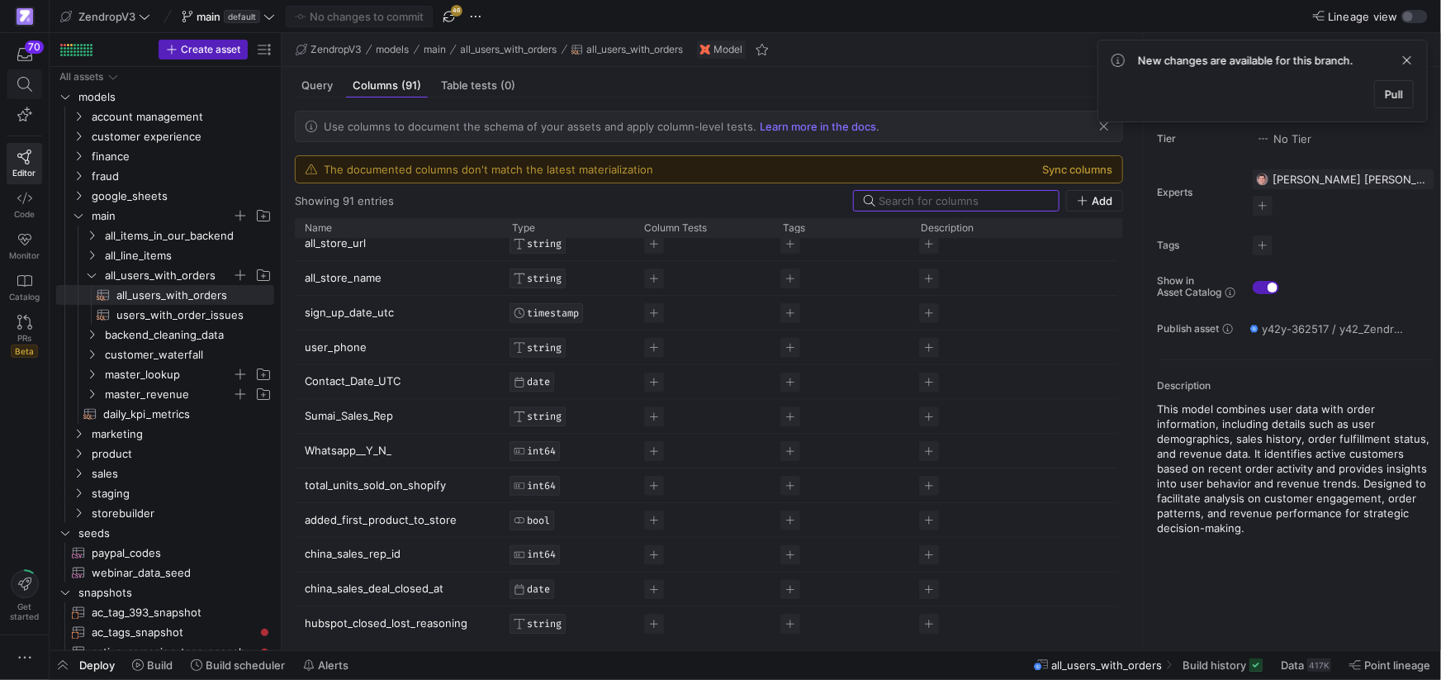
click at [31, 90] on span at bounding box center [24, 84] width 21 height 15
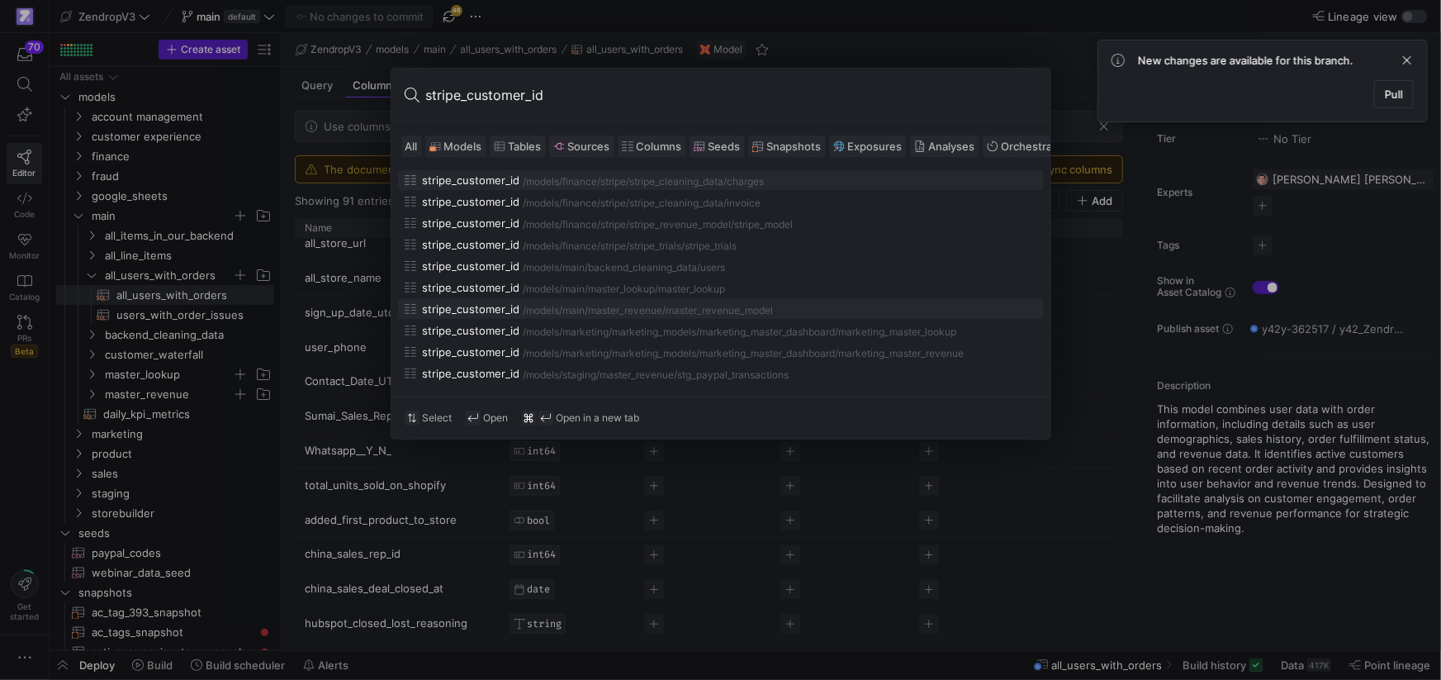
type input "stripe_customer_id"
click at [768, 308] on div "/master_revenue_model" at bounding box center [718, 311] width 111 height 12
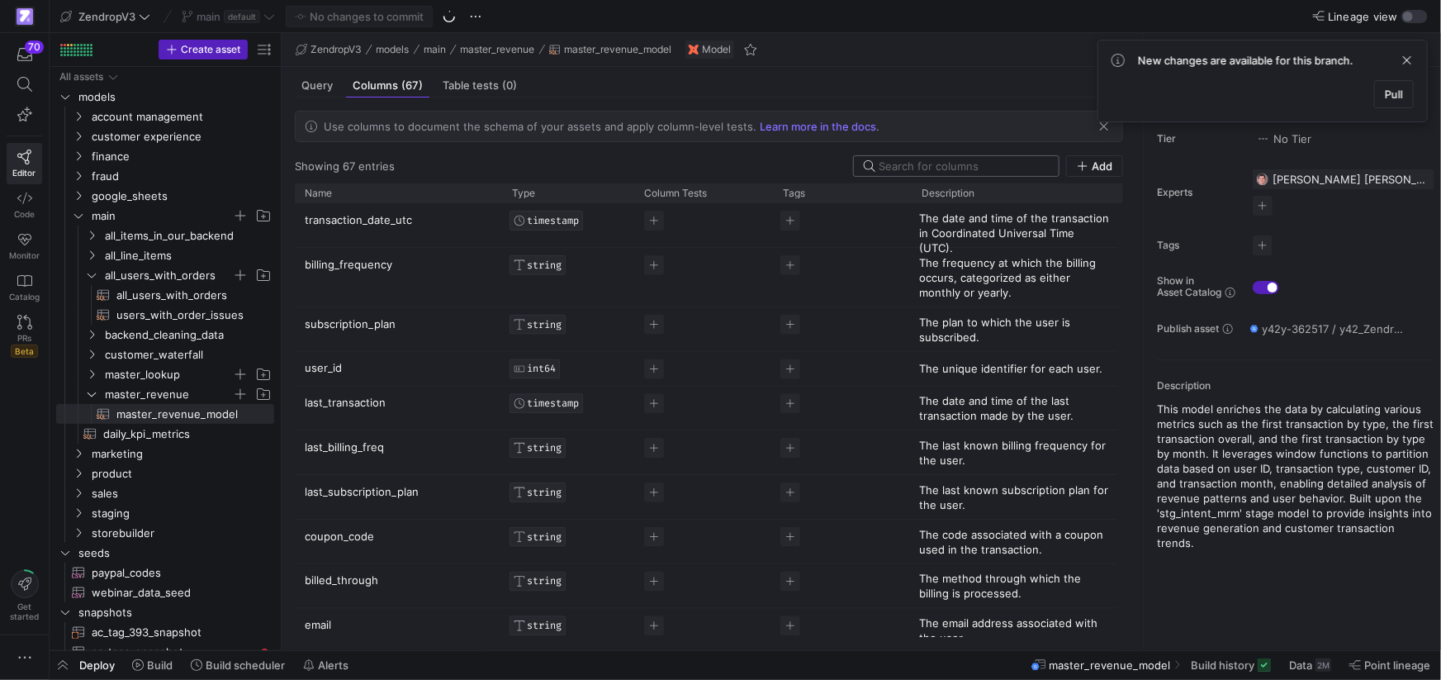
click at [929, 163] on input at bounding box center [964, 165] width 170 height 13
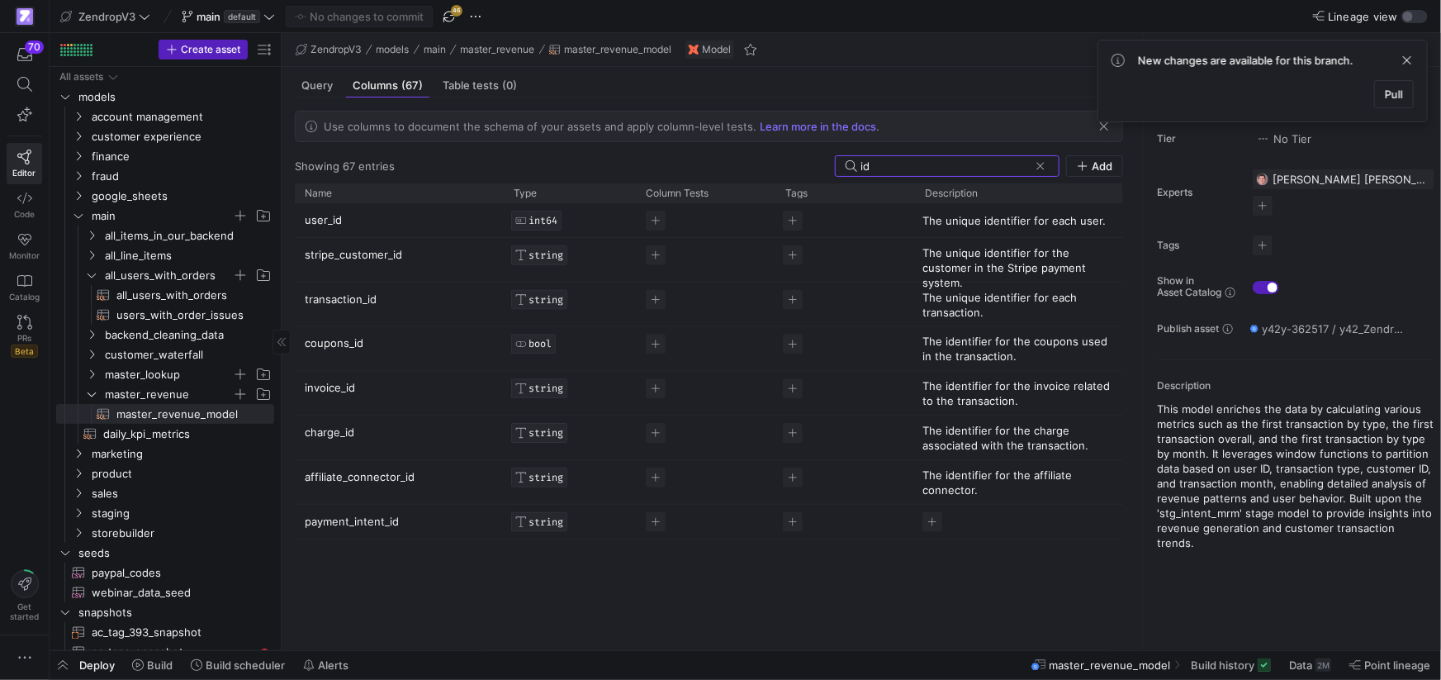
type input "id"
